Goal: Entertainment & Leisure: Consume media (video, audio)

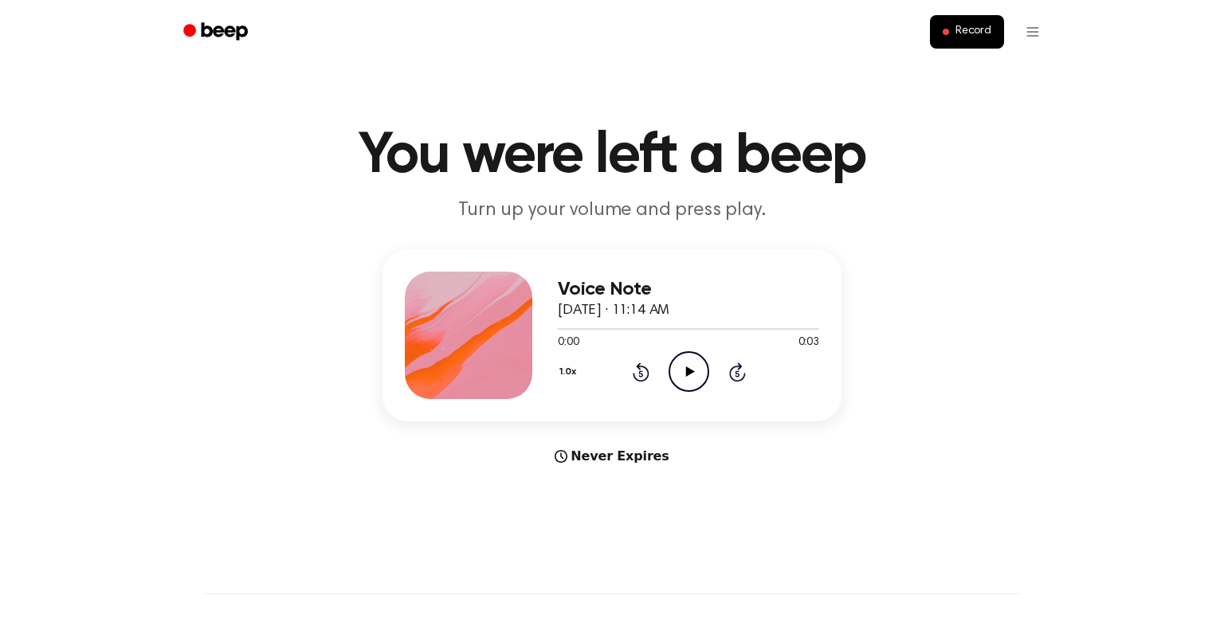
click at [660, 377] on div "1.0x Rewind 5 seconds Play Audio Skip 5 seconds" at bounding box center [688, 371] width 261 height 41
click at [689, 371] on icon at bounding box center [689, 372] width 9 height 10
click at [688, 367] on icon "Play Audio" at bounding box center [689, 371] width 41 height 41
click at [678, 366] on icon "Play Audio" at bounding box center [689, 371] width 41 height 41
